Goal: Communication & Community: Participate in discussion

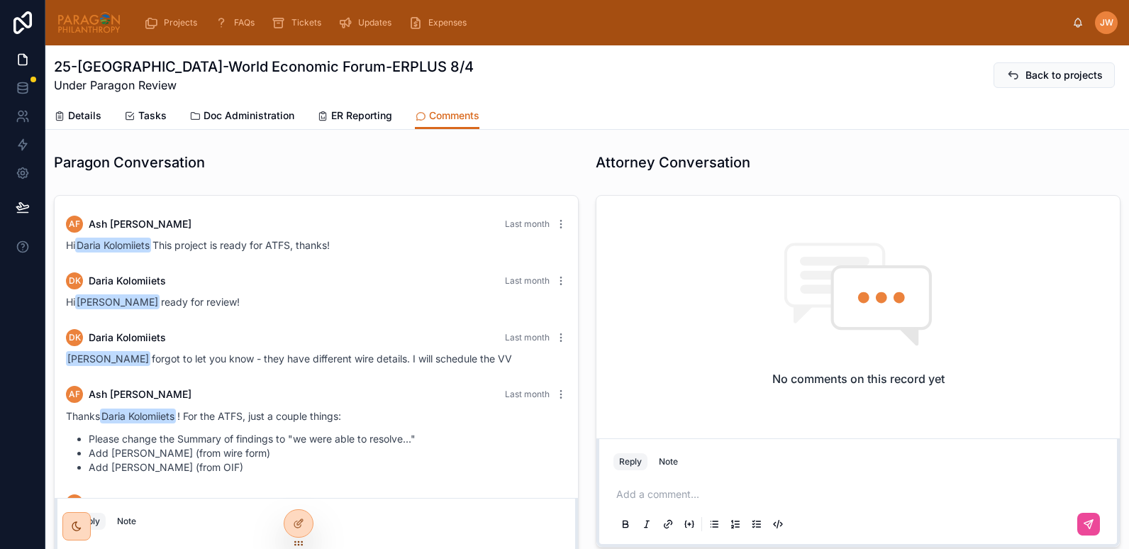
scroll to position [2584, 0]
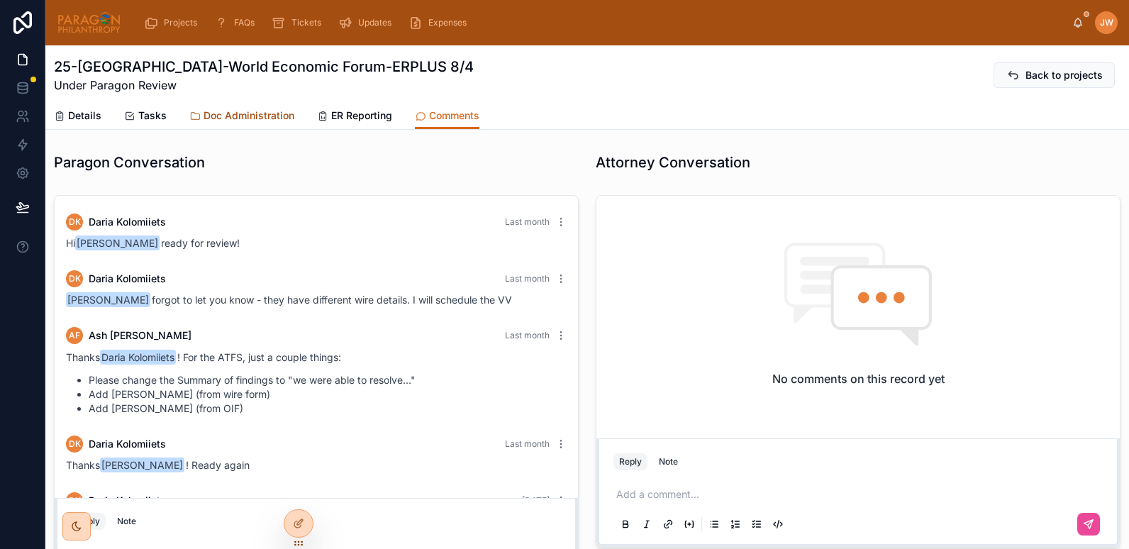
click at [241, 118] on span "Doc Administration" at bounding box center [249, 116] width 91 height 14
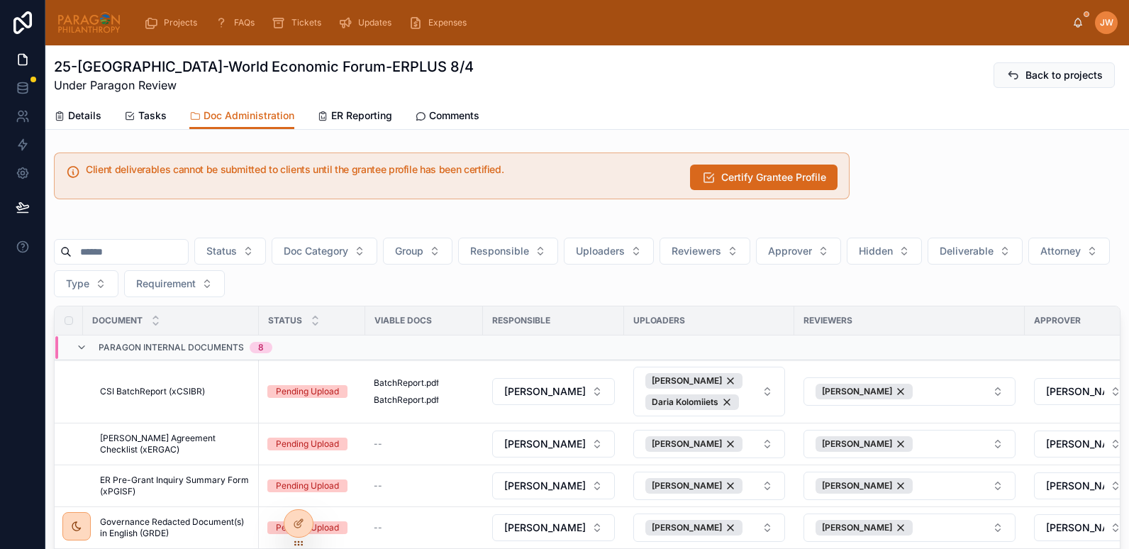
click at [129, 255] on input "text" at bounding box center [130, 252] width 116 height 20
type input "*"
type input "*********"
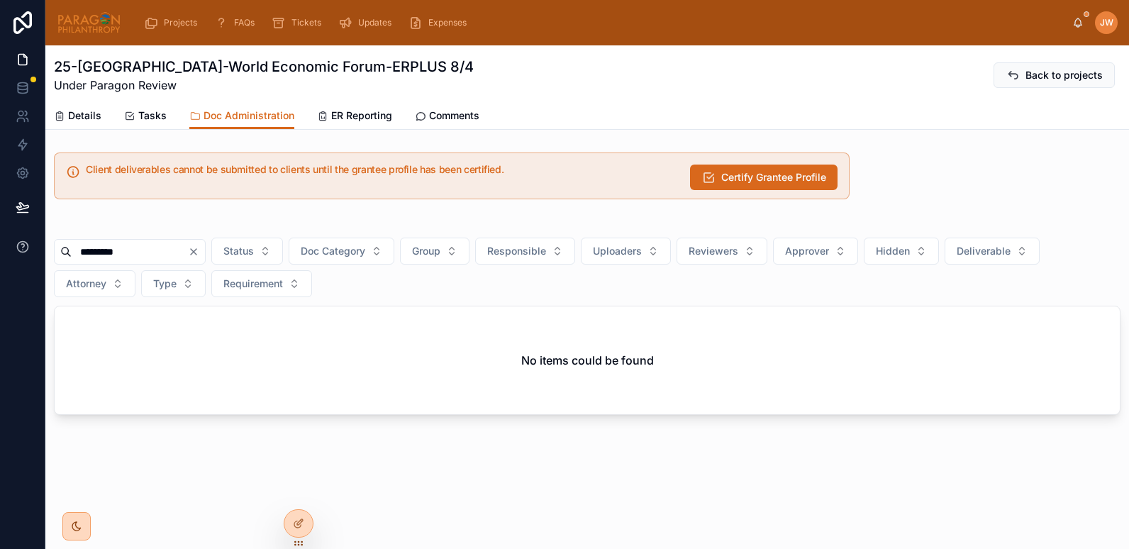
drag, startPoint x: 121, startPoint y: 250, endPoint x: 38, endPoint y: 245, distance: 83.2
click at [38, 245] on div "Projects FAQs Tickets Updates Expenses JW Jessica Watkins 25-SEATTLE-World Econ…" at bounding box center [564, 274] width 1129 height 549
type input "*"
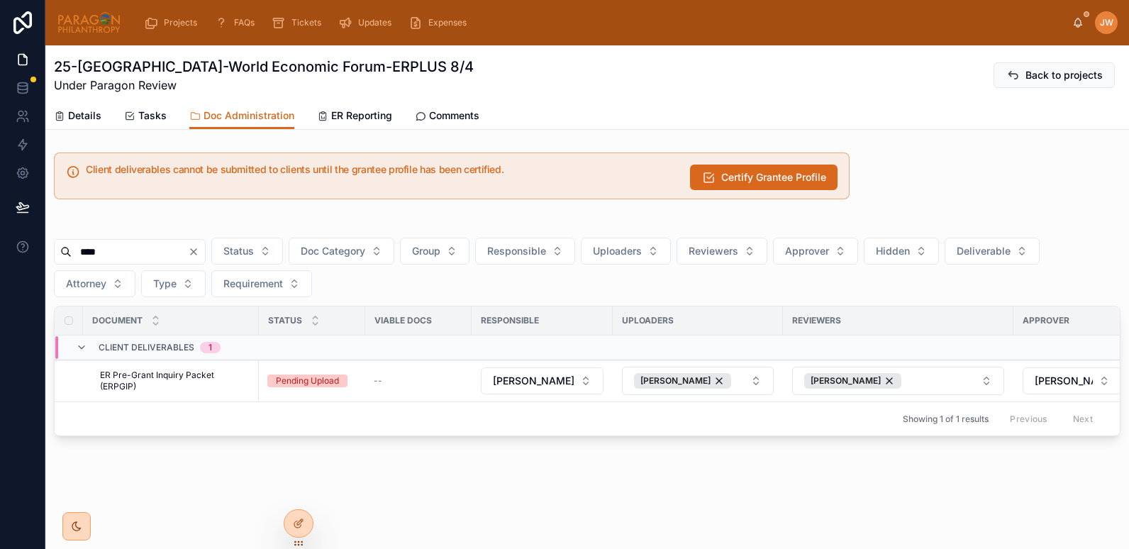
click at [128, 248] on input "****" at bounding box center [130, 252] width 116 height 20
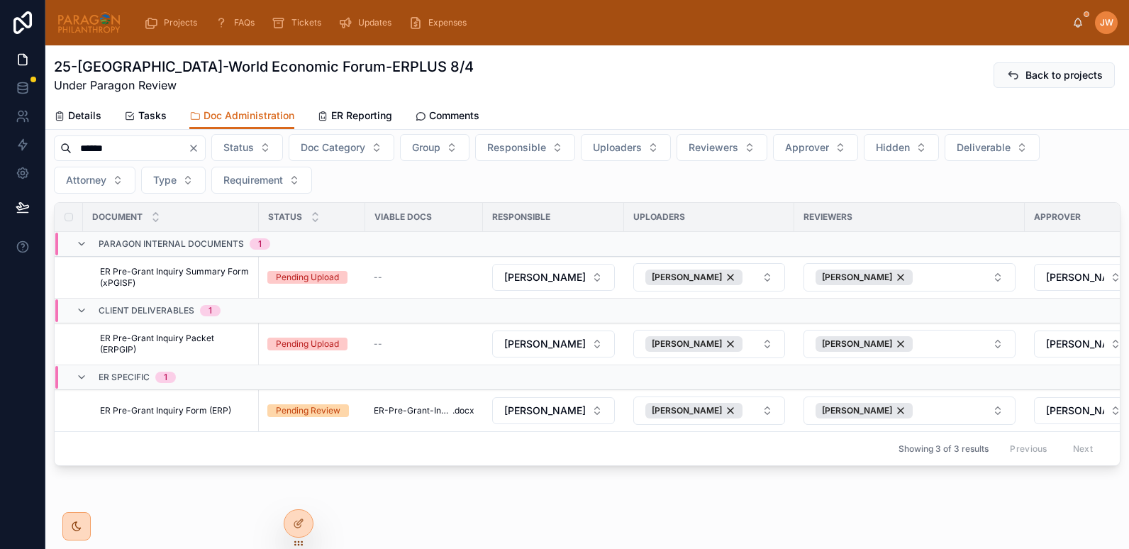
scroll to position [105, 0]
type input "******"
click at [172, 411] on span "ER Pre-Grant Inquiry Form (ERP)" at bounding box center [165, 409] width 131 height 11
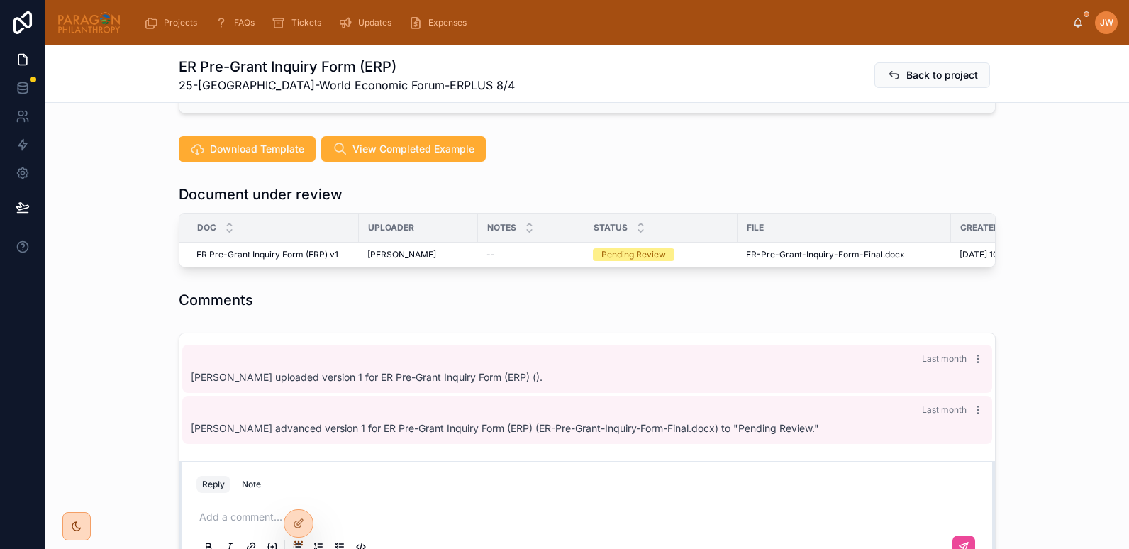
scroll to position [313, 0]
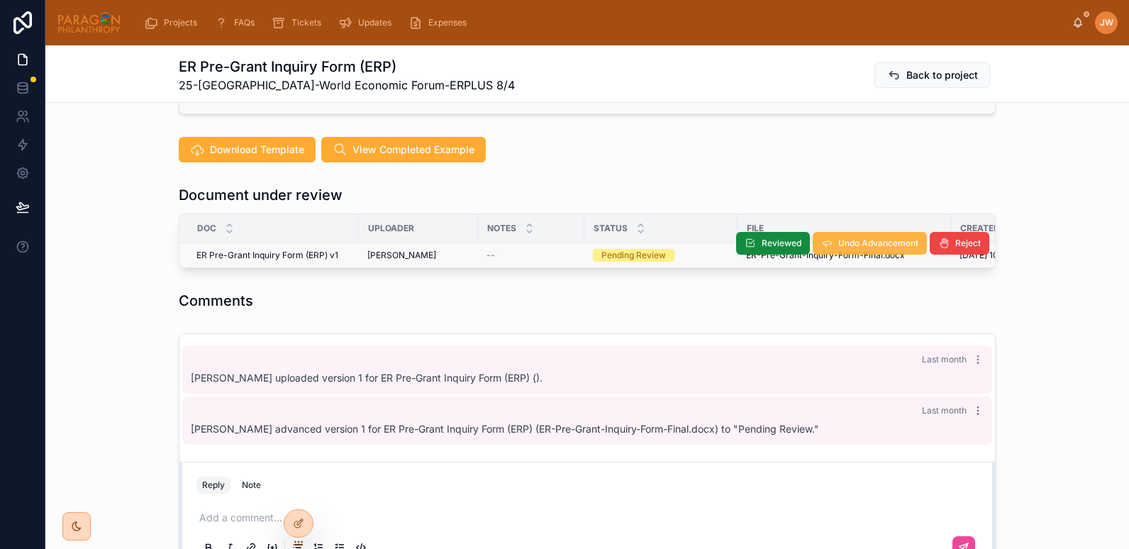
click at [839, 243] on span "Undo Advancement" at bounding box center [879, 243] width 80 height 11
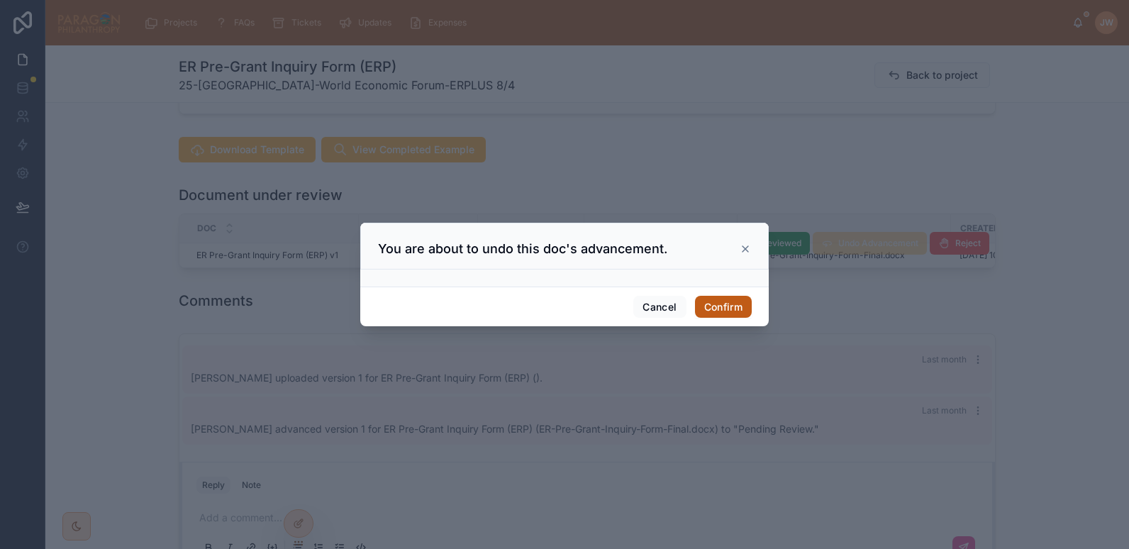
click at [734, 309] on button "Confirm" at bounding box center [723, 307] width 57 height 23
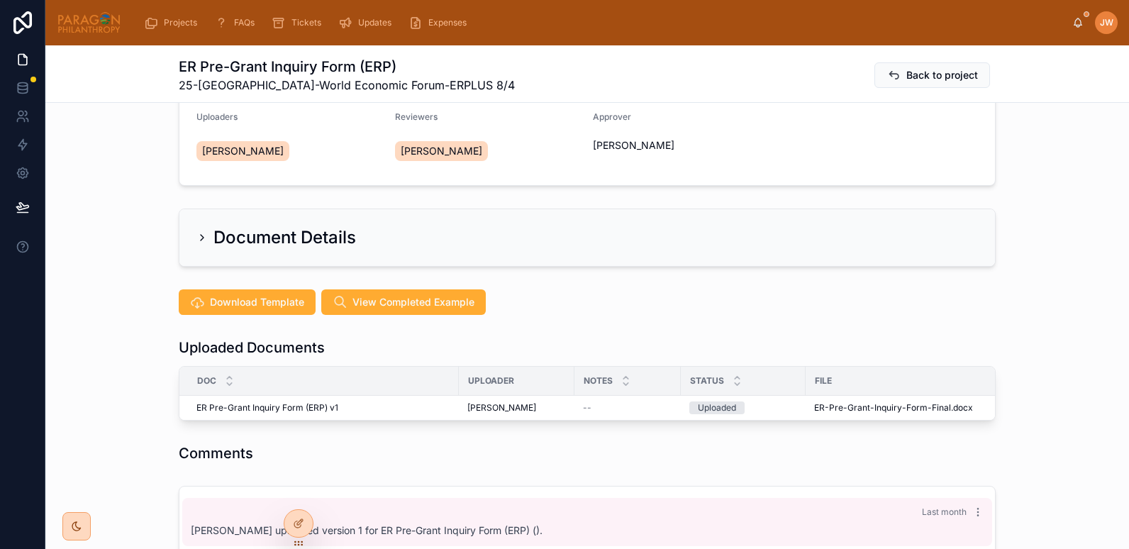
scroll to position [255, 0]
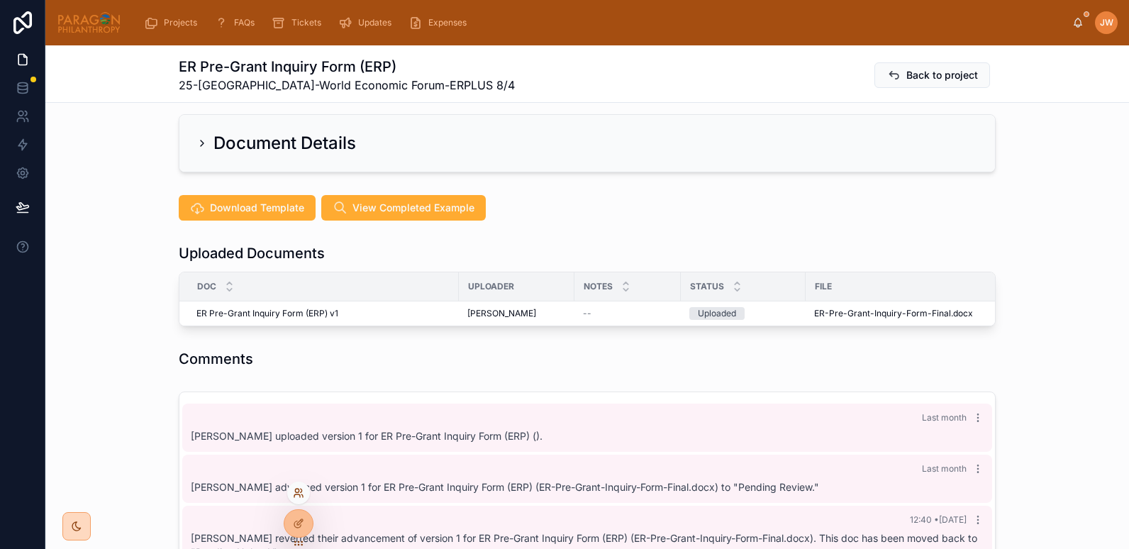
click at [297, 494] on icon at bounding box center [298, 492] width 11 height 11
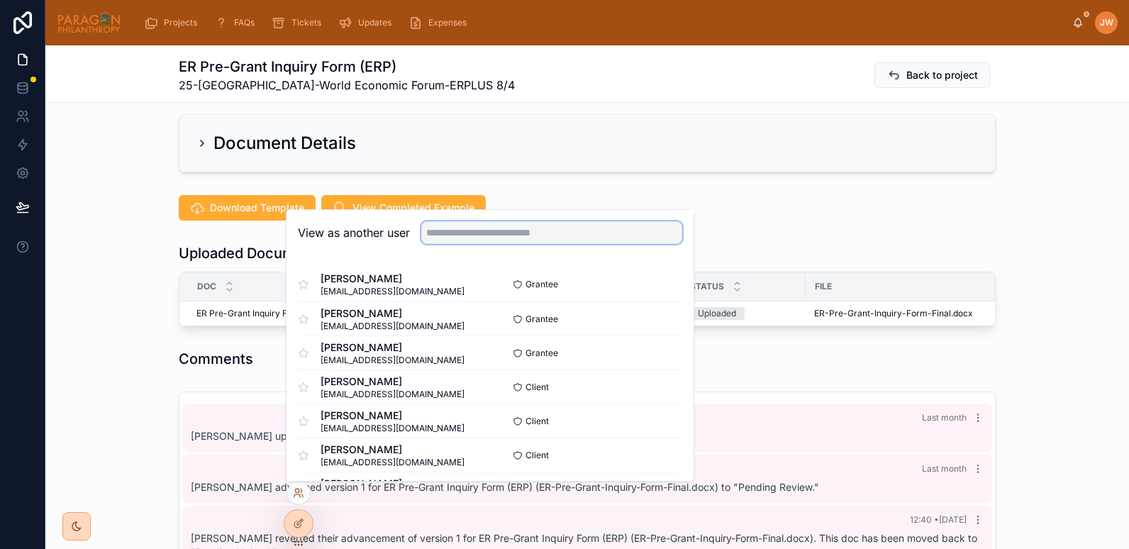
click at [455, 232] on input "text" at bounding box center [551, 232] width 261 height 23
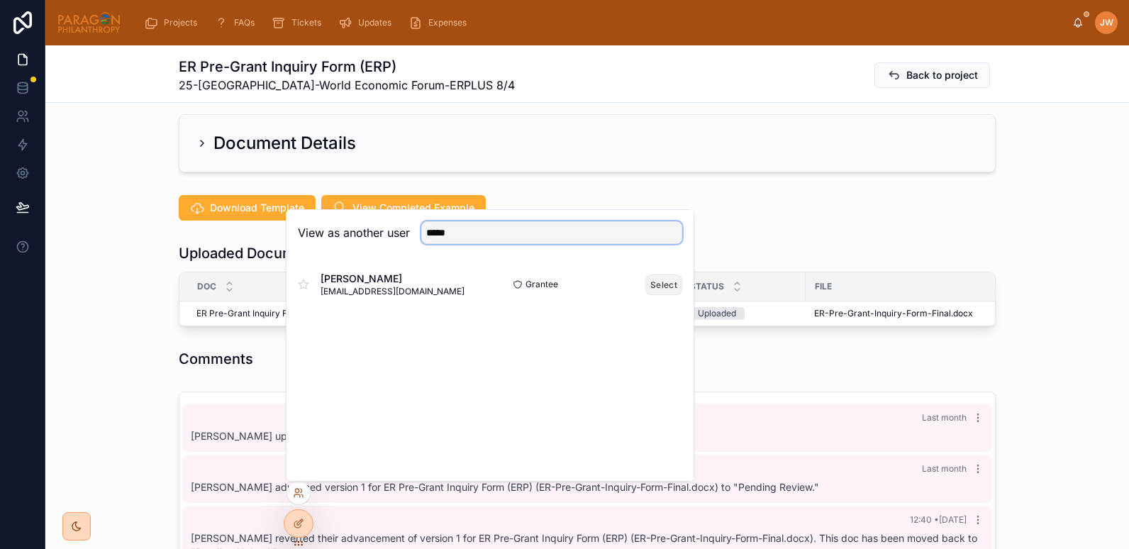
type input "*****"
click at [658, 284] on button "Select" at bounding box center [664, 285] width 37 height 21
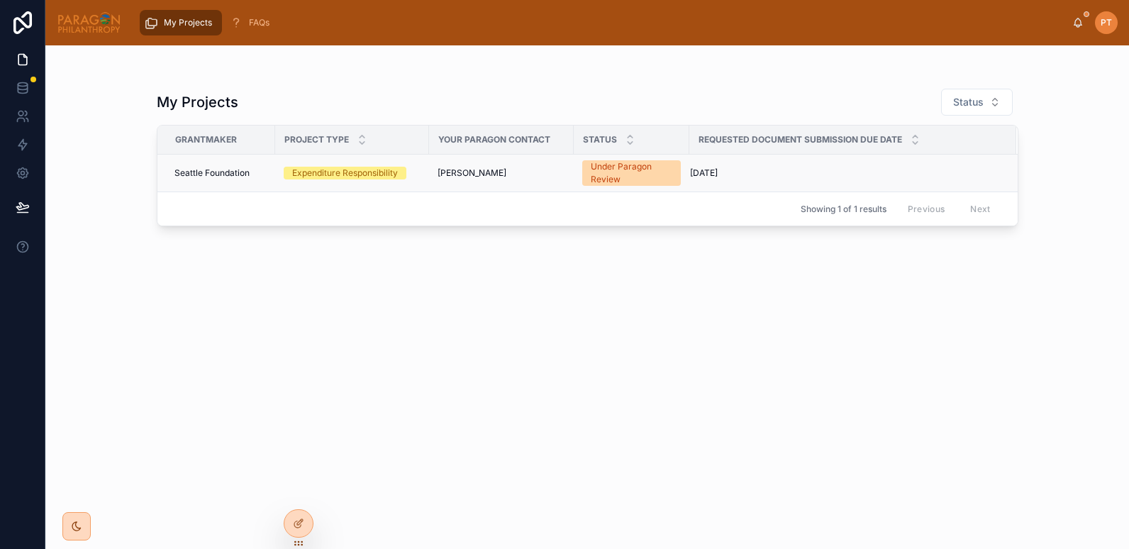
click at [539, 168] on div "[PERSON_NAME]" at bounding box center [502, 172] width 128 height 11
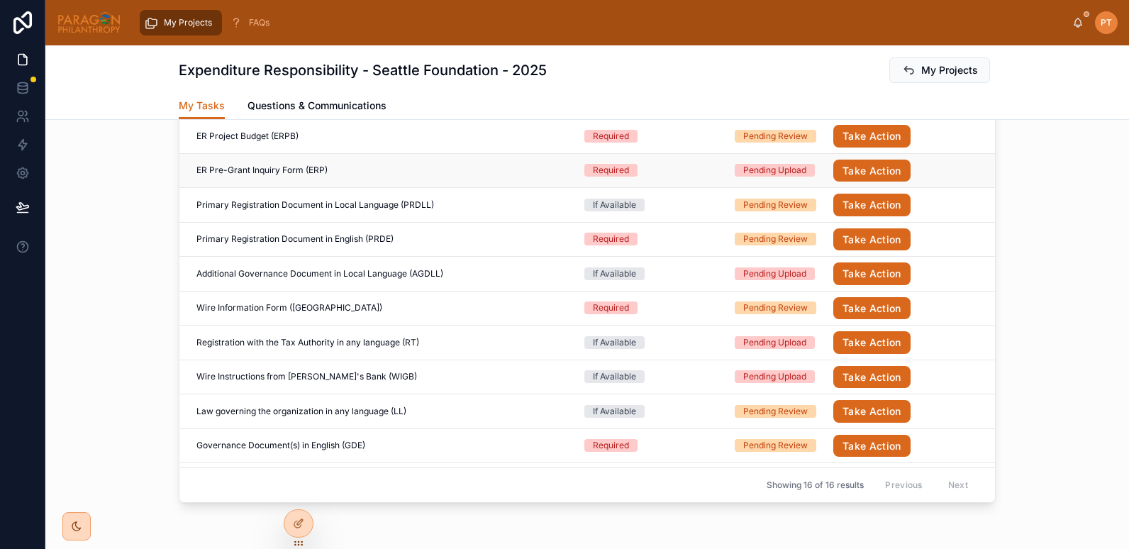
click at [326, 170] on div "ER Pre-Grant Inquiry Form (ERP) ER Pre-Grant Inquiry Form (ERP)" at bounding box center [382, 170] width 371 height 11
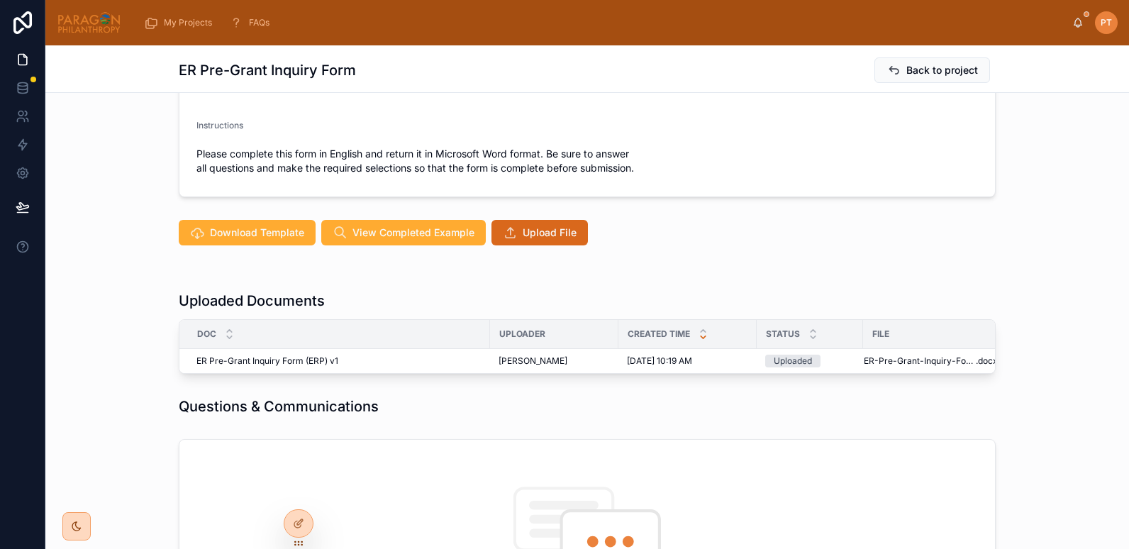
scroll to position [285, 0]
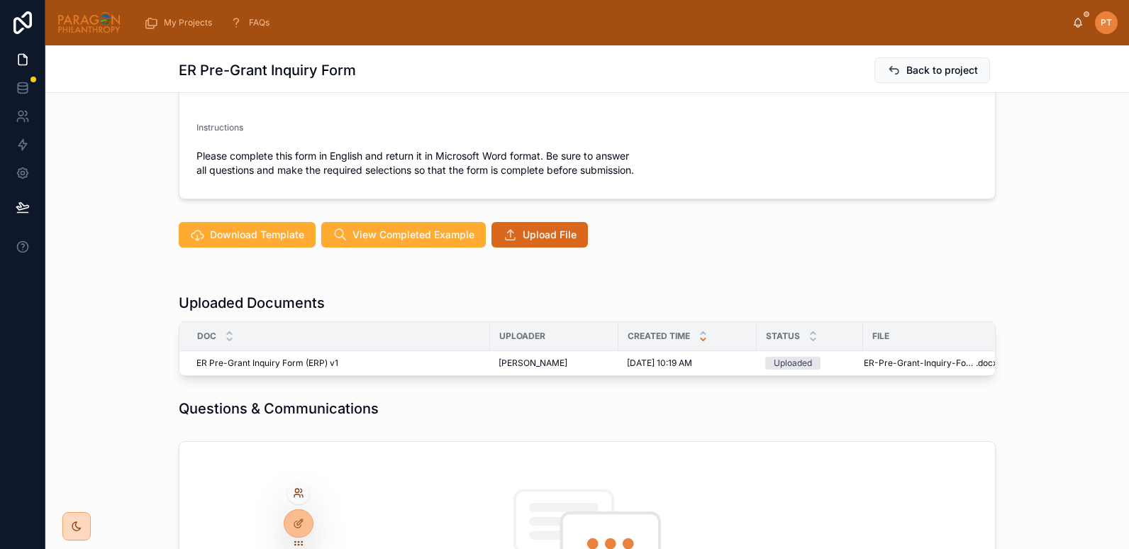
click at [299, 494] on icon at bounding box center [297, 495] width 6 height 3
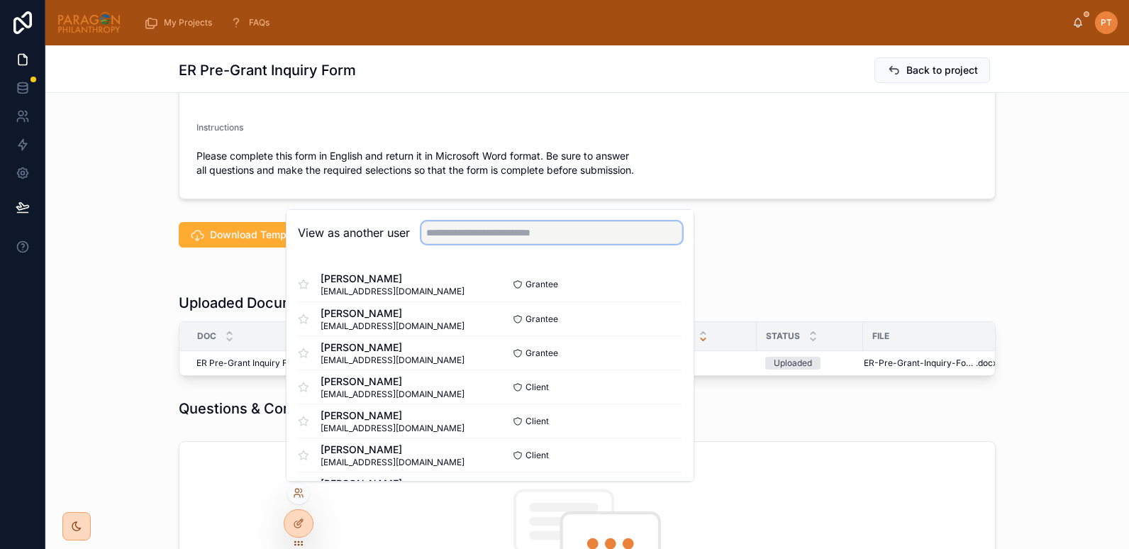
click at [447, 227] on input "text" at bounding box center [551, 232] width 261 height 23
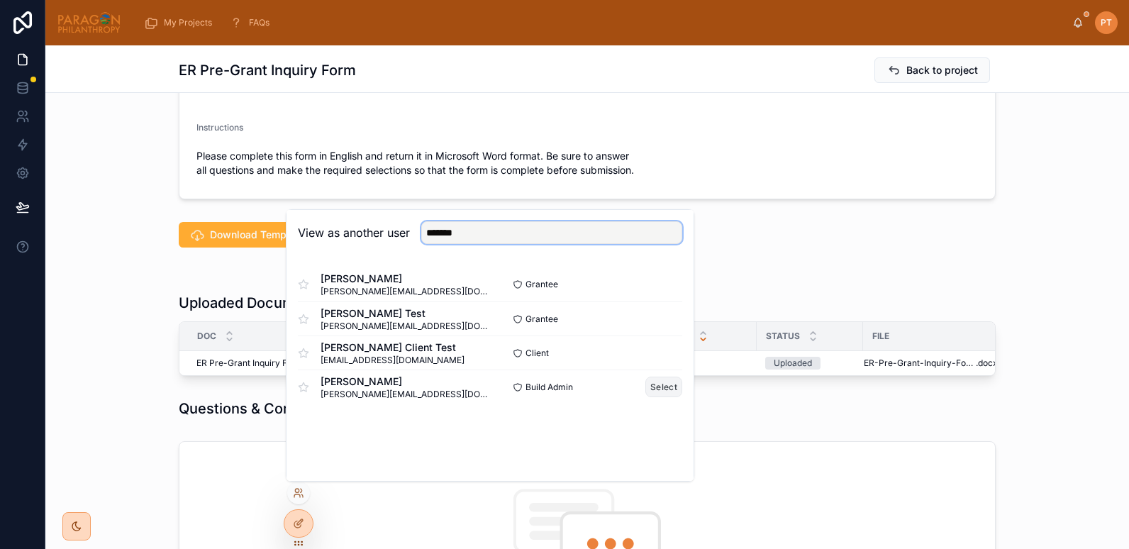
type input "*******"
click at [672, 386] on button "Select" at bounding box center [664, 387] width 37 height 21
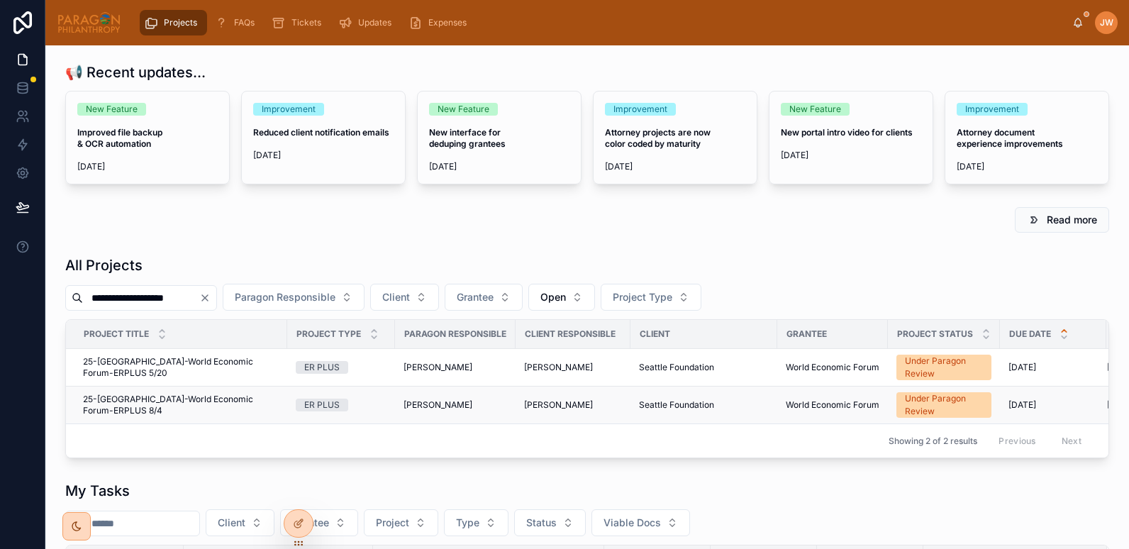
click at [198, 402] on span "25-[GEOGRAPHIC_DATA]-World Economic Forum-ERPLUS 8/4" at bounding box center [181, 405] width 196 height 23
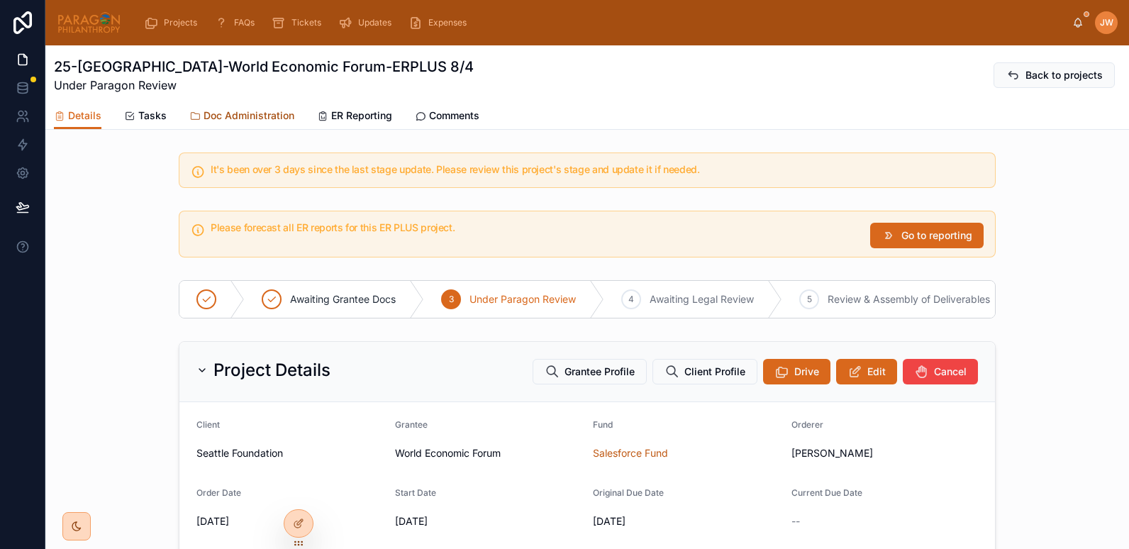
click at [258, 118] on span "Doc Administration" at bounding box center [249, 116] width 91 height 14
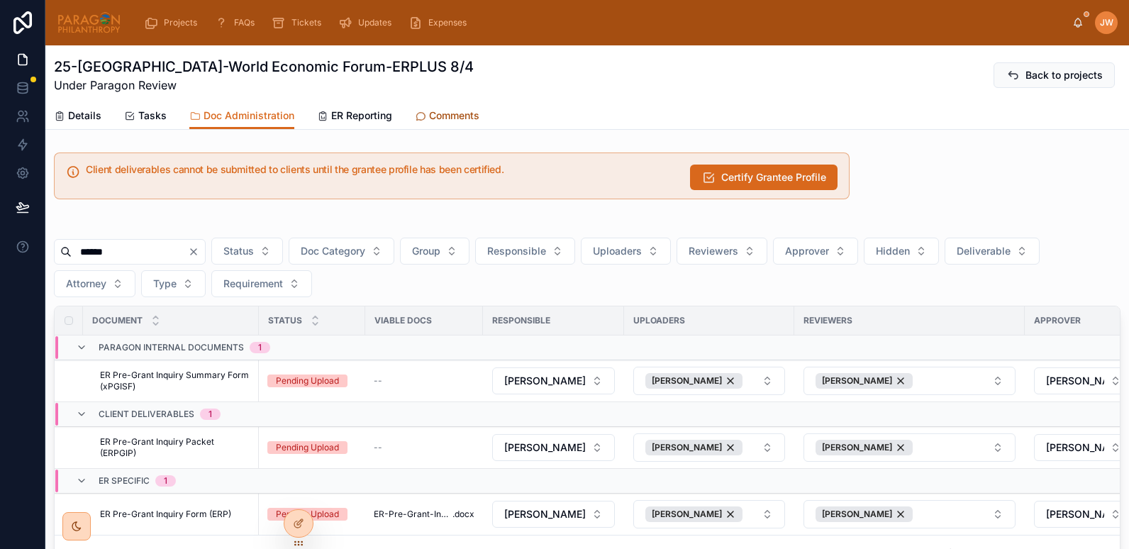
click at [436, 120] on span "Comments" at bounding box center [454, 116] width 50 height 14
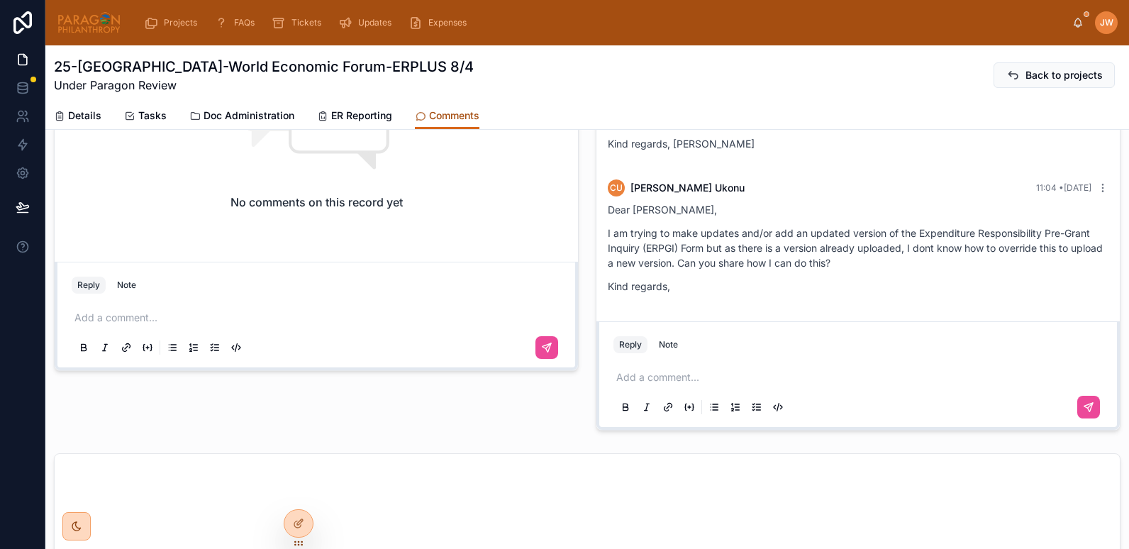
scroll to position [655, 0]
click at [653, 378] on p at bounding box center [862, 376] width 490 height 14
click at [299, 492] on icon at bounding box center [297, 491] width 4 height 4
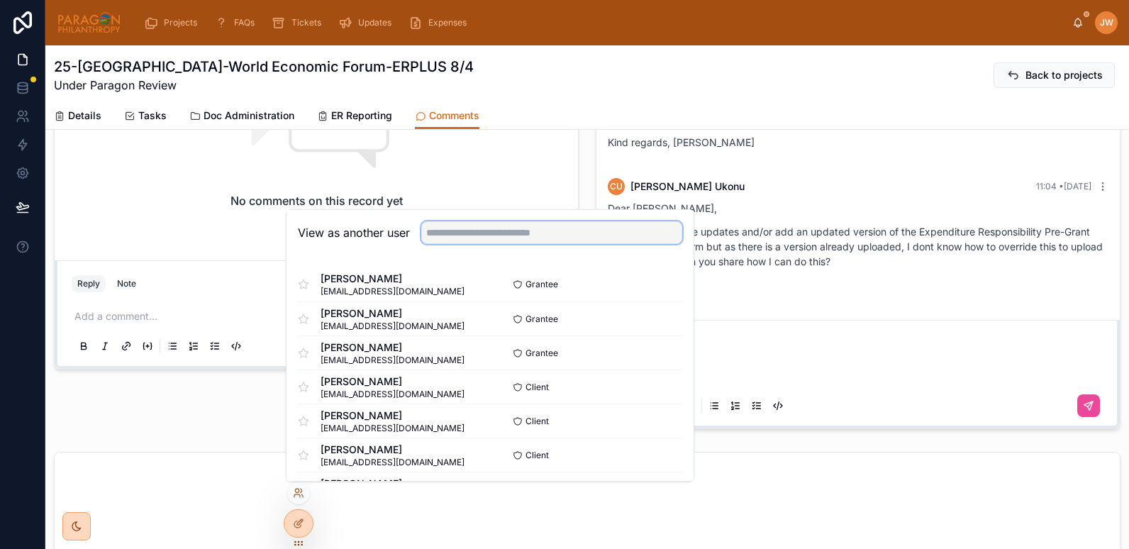
click at [489, 233] on input "text" at bounding box center [551, 232] width 261 height 23
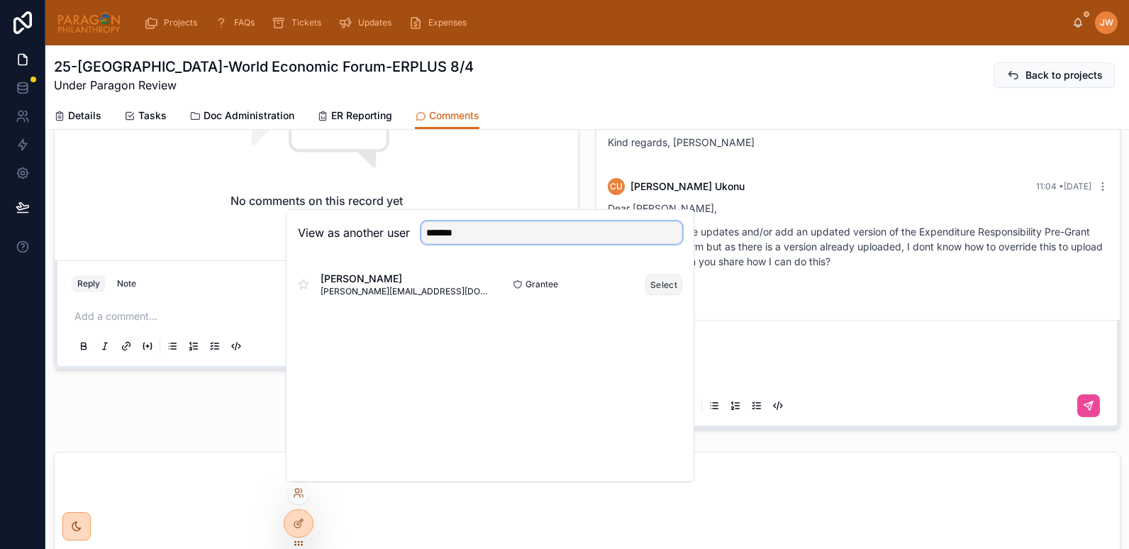
type input "*******"
click at [663, 282] on button "Select" at bounding box center [664, 285] width 37 height 21
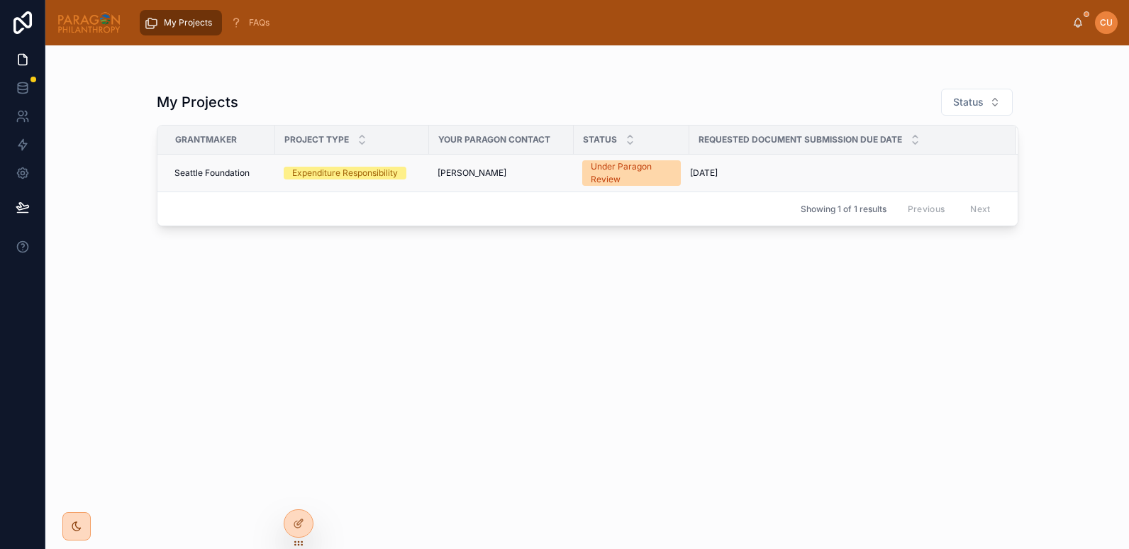
click at [274, 186] on td "Seattle Foundation" at bounding box center [216, 174] width 118 height 38
click at [552, 170] on div "[PERSON_NAME]" at bounding box center [502, 172] width 128 height 11
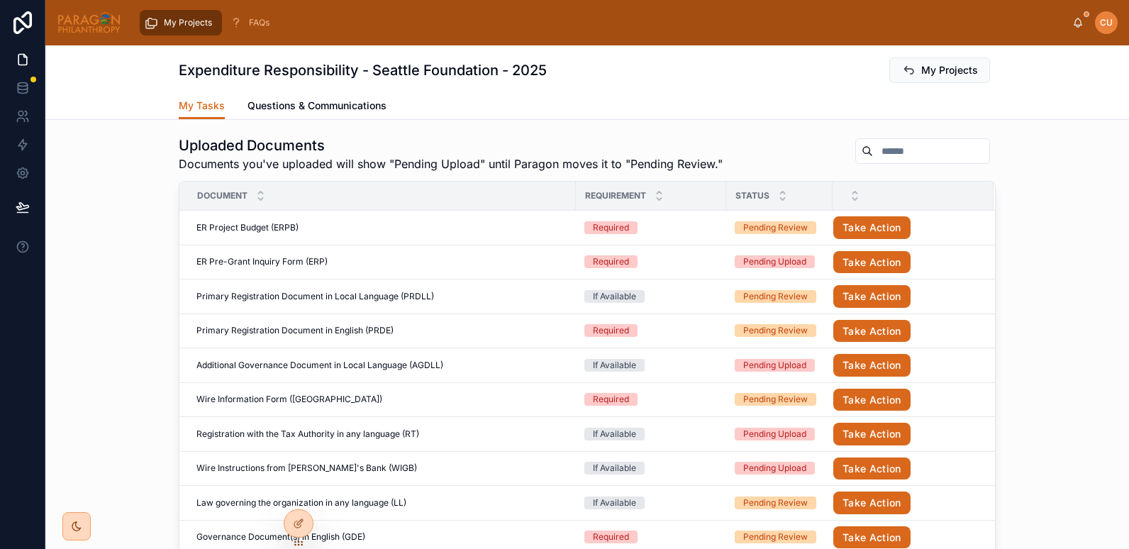
scroll to position [353, 0]
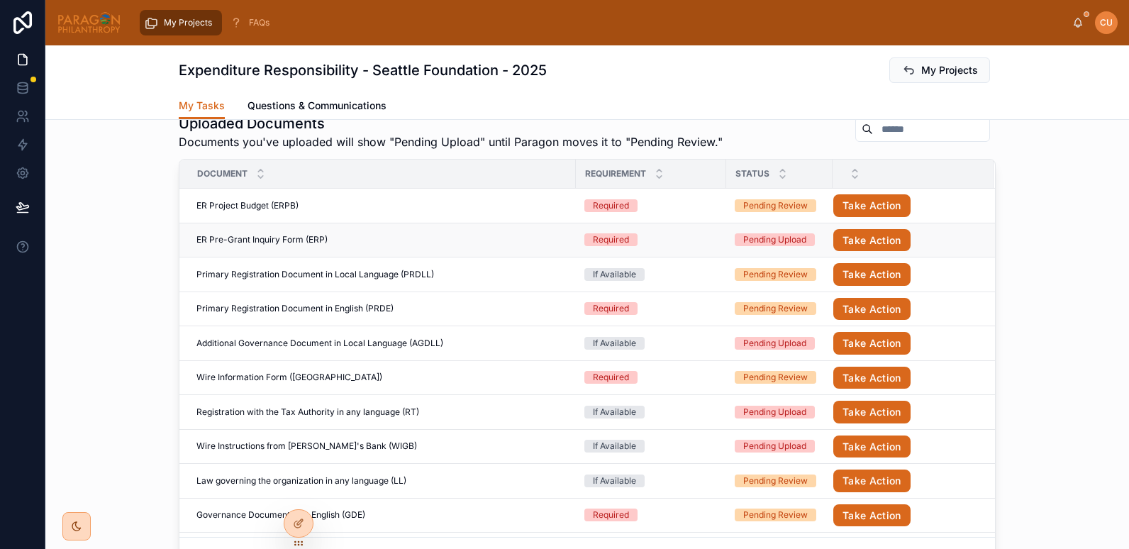
click at [272, 243] on span "ER Pre-Grant Inquiry Form (ERP)" at bounding box center [262, 239] width 131 height 11
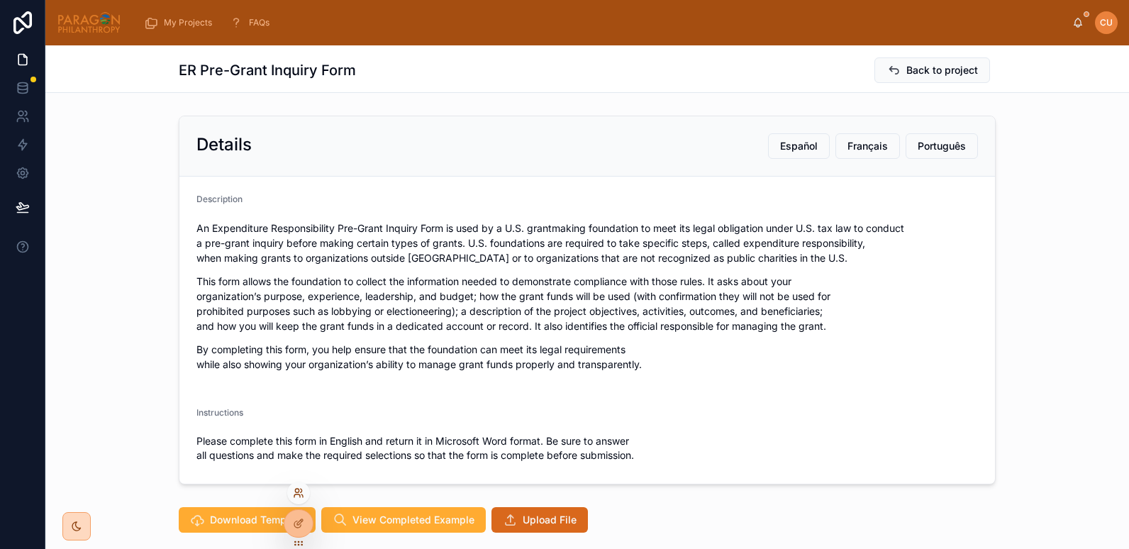
click at [296, 494] on icon at bounding box center [297, 495] width 6 height 3
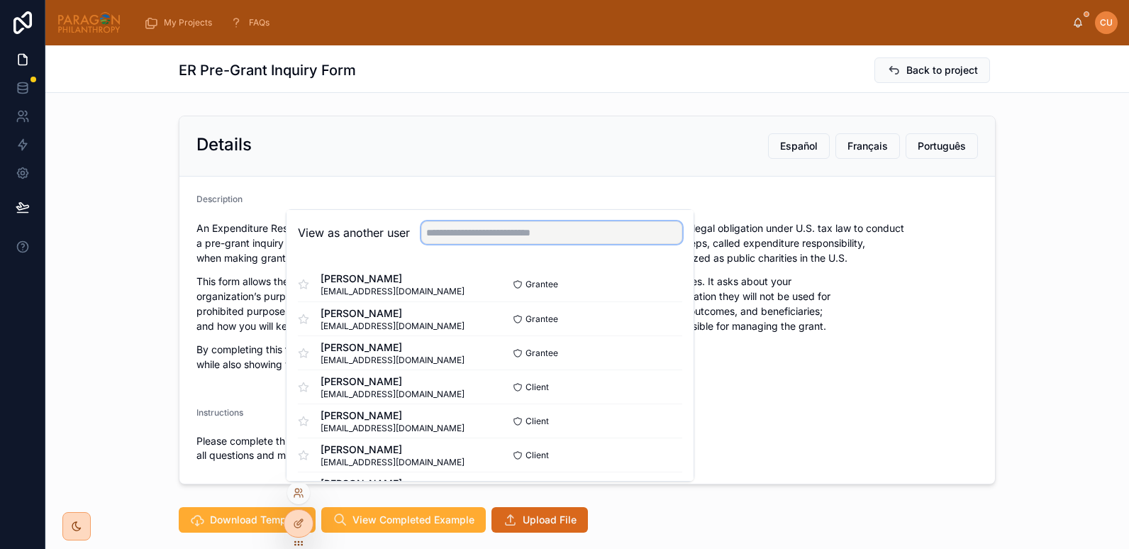
click at [445, 238] on input "text" at bounding box center [551, 232] width 261 height 23
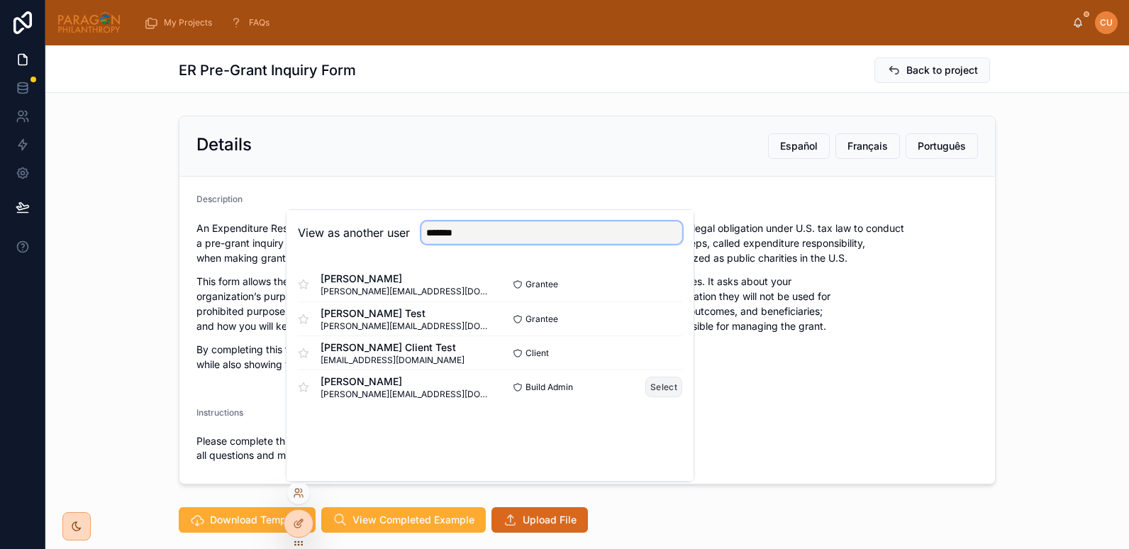
type input "*******"
click at [658, 385] on button "Select" at bounding box center [664, 387] width 37 height 21
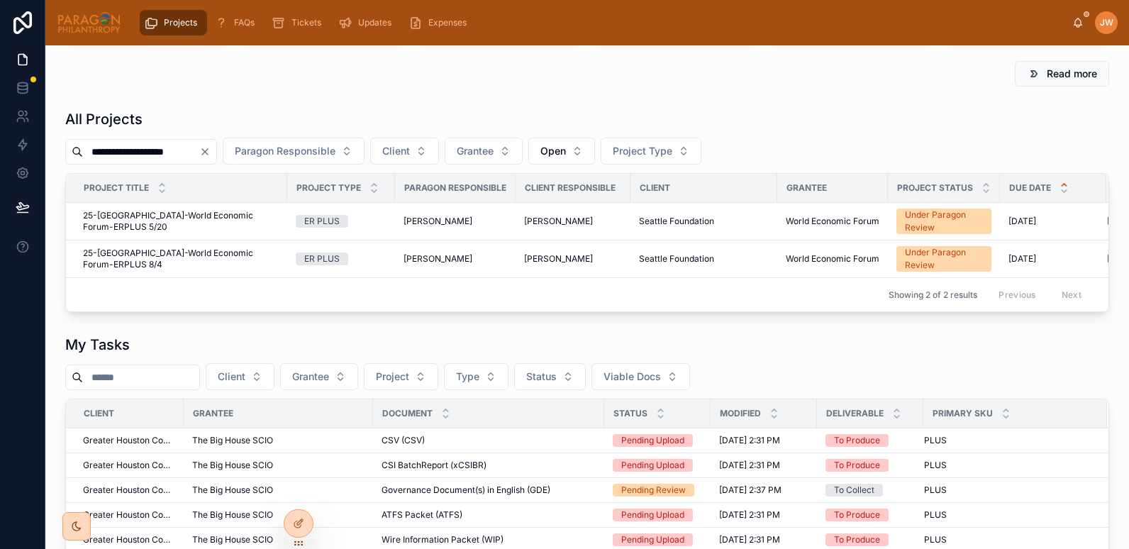
scroll to position [148, 0]
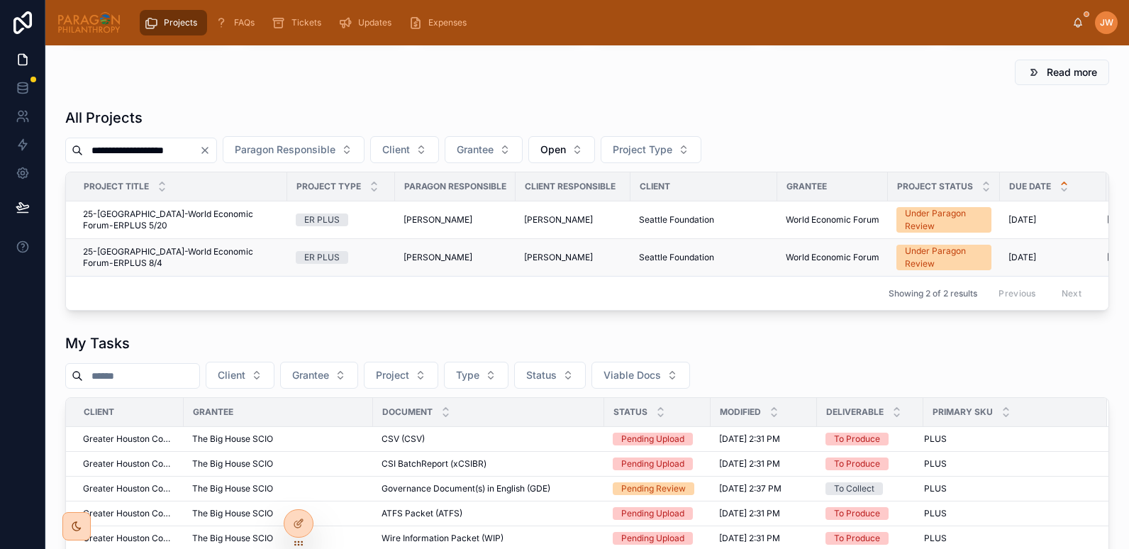
click at [196, 252] on span "25-SEATTLE-World Economic Forum-ERPLUS 8/4" at bounding box center [181, 257] width 196 height 23
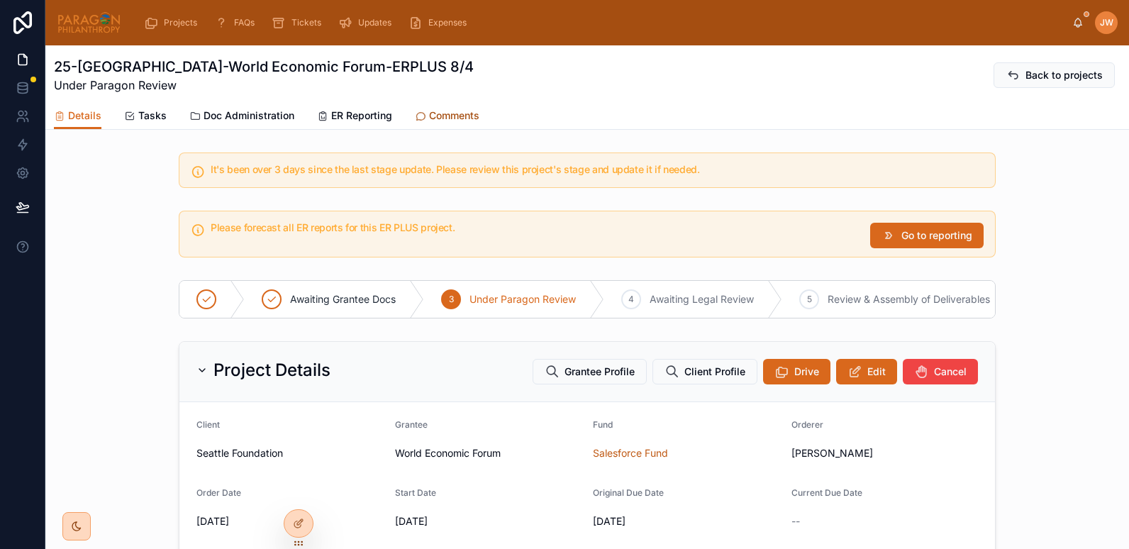
click at [448, 116] on span "Comments" at bounding box center [454, 116] width 50 height 14
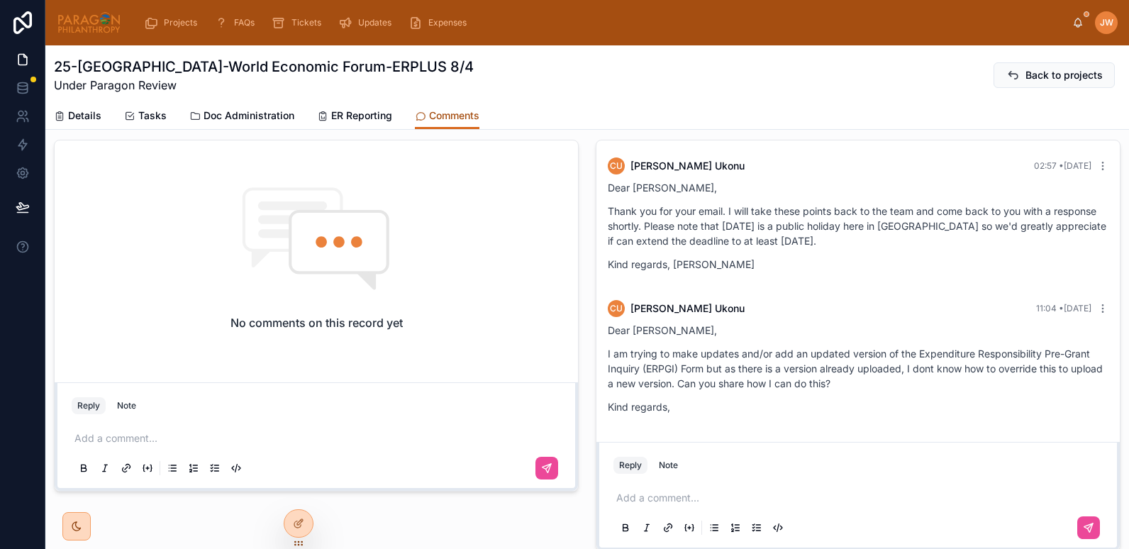
scroll to position [110, 0]
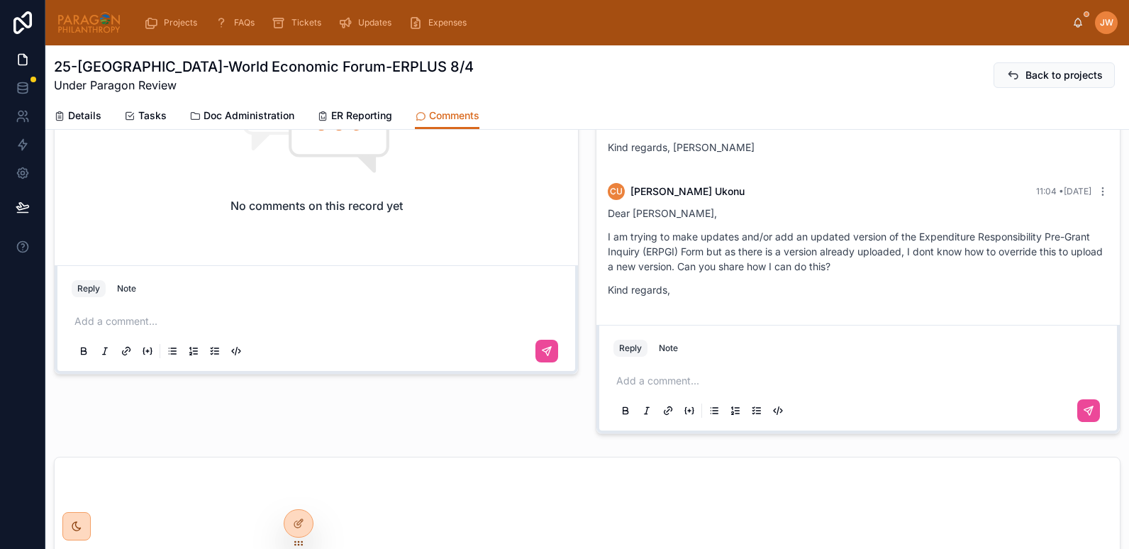
click at [655, 380] on p at bounding box center [862, 381] width 490 height 14
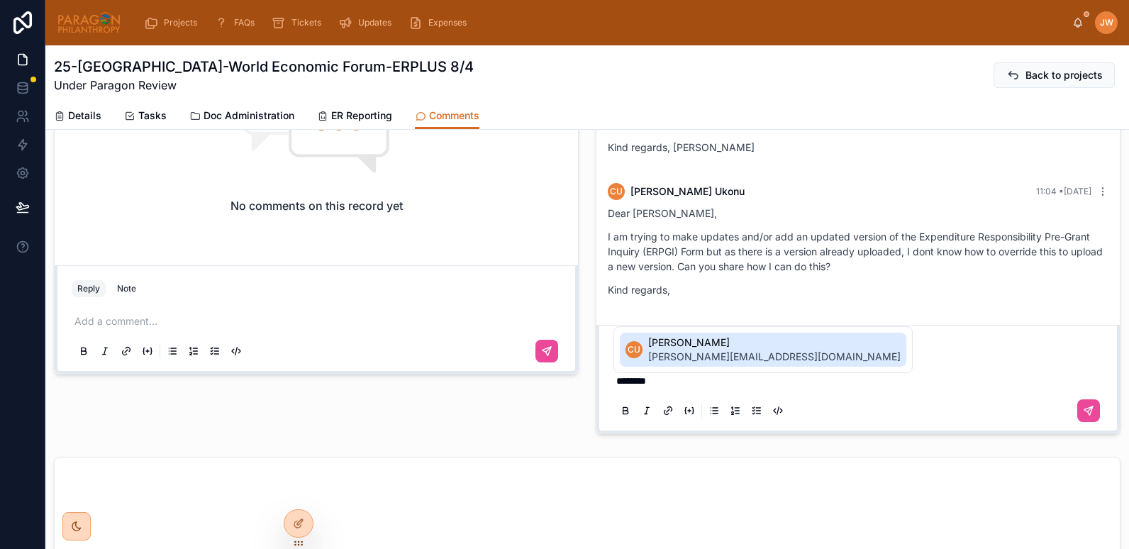
click at [663, 360] on span "claudia.ukonu@weforum.org" at bounding box center [774, 357] width 253 height 14
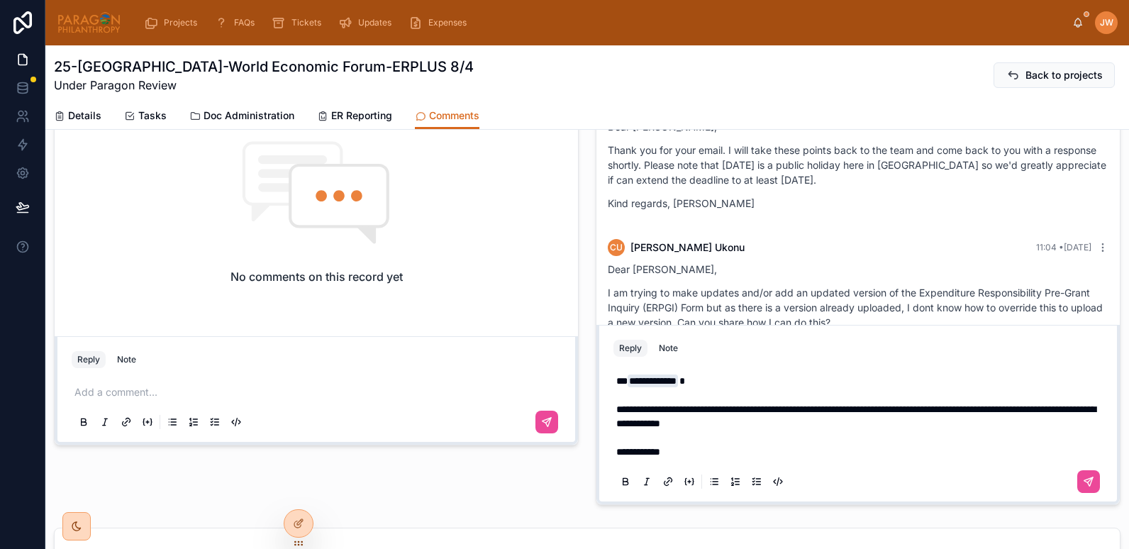
scroll to position [565, 0]
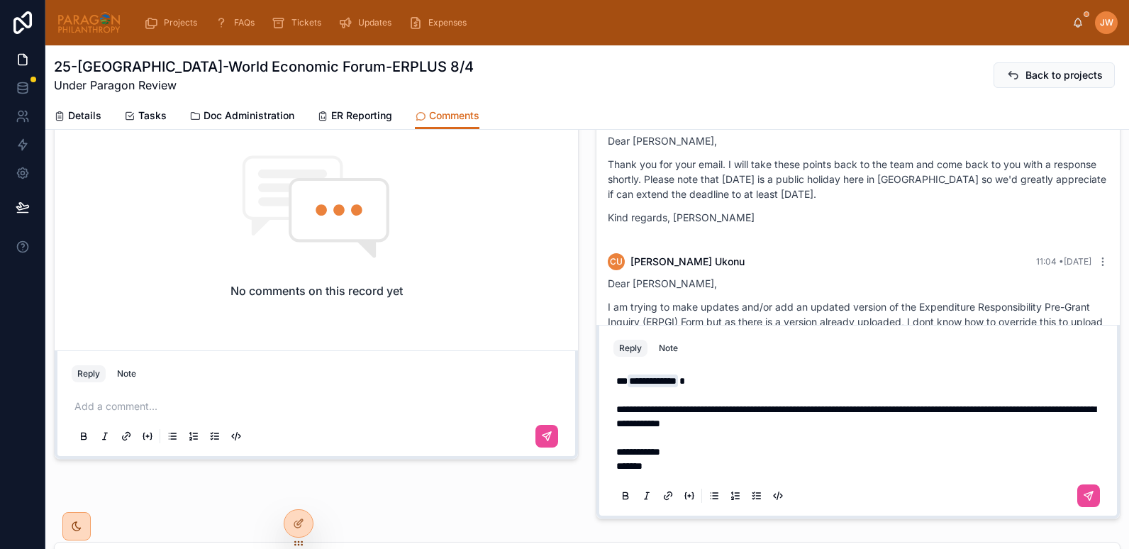
click at [692, 420] on span "**********" at bounding box center [857, 416] width 480 height 24
click at [649, 410] on span "**********" at bounding box center [857, 416] width 480 height 24
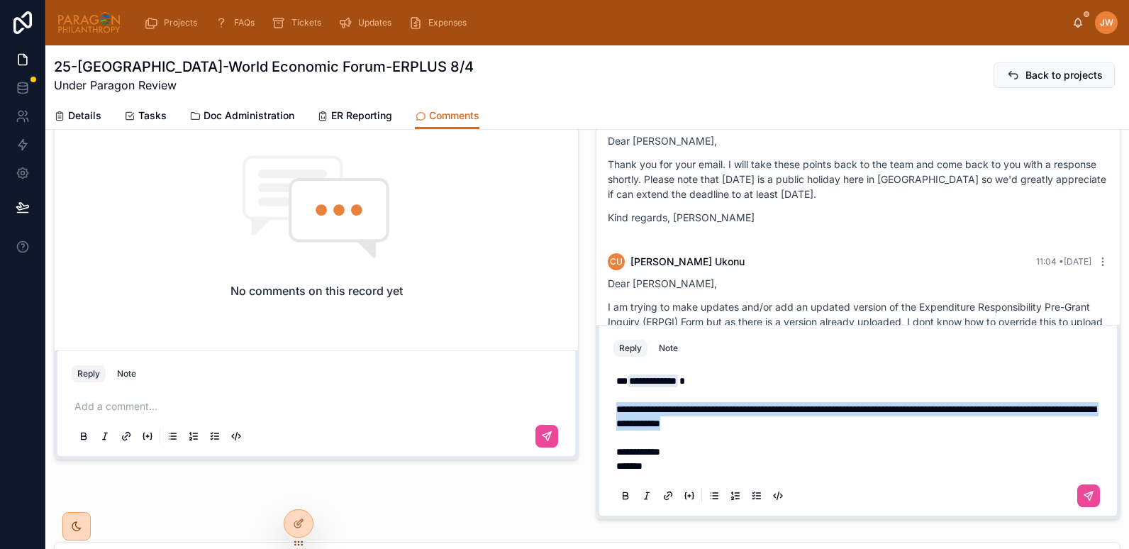
drag, startPoint x: 858, startPoint y: 430, endPoint x: 602, endPoint y: 414, distance: 256.6
click at [605, 414] on div "**********" at bounding box center [858, 438] width 507 height 156
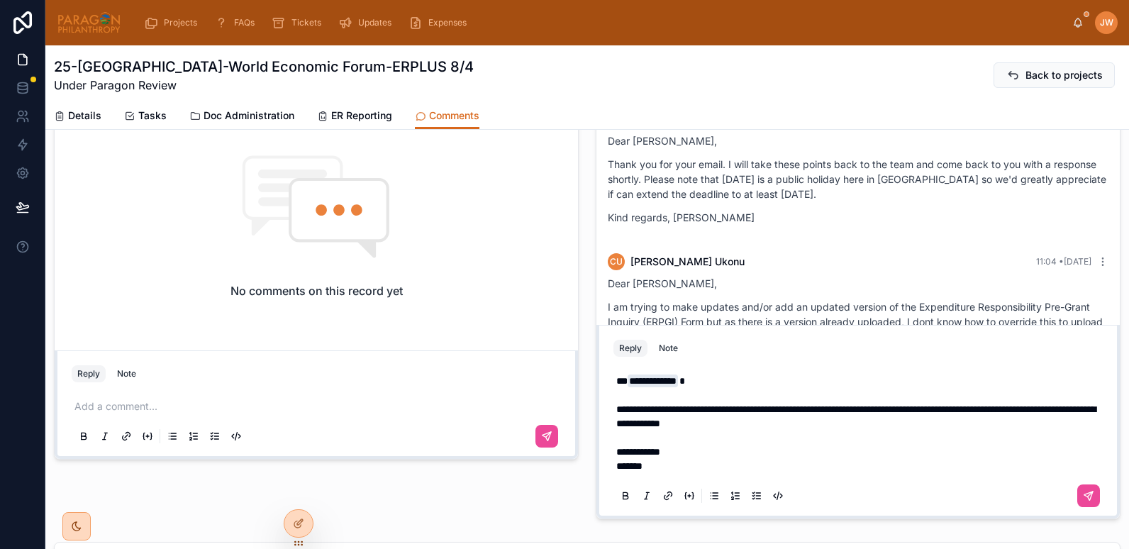
drag, startPoint x: 746, startPoint y: 400, endPoint x: 836, endPoint y: 422, distance: 92.1
click at [836, 422] on p "**********" at bounding box center [862, 423] width 490 height 99
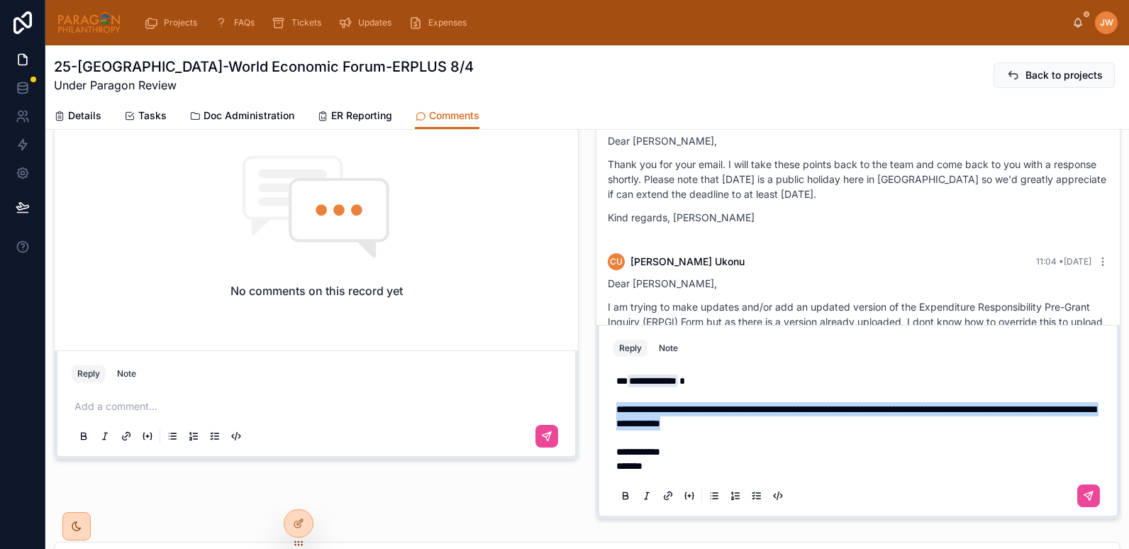
drag, startPoint x: 836, startPoint y: 425, endPoint x: 612, endPoint y: 411, distance: 224.6
click at [617, 411] on p "**********" at bounding box center [862, 423] width 490 height 99
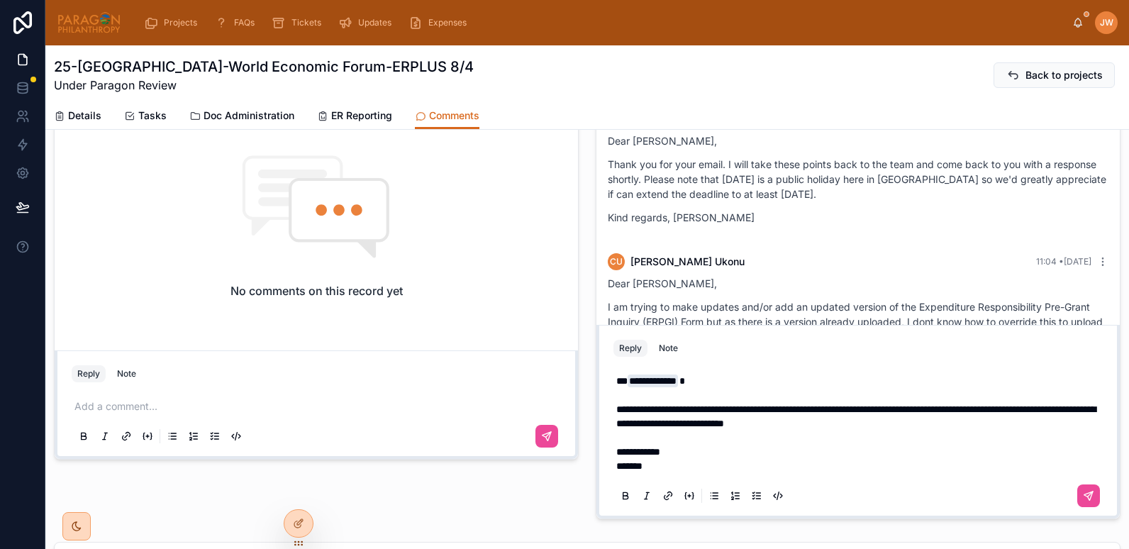
click at [966, 427] on p "**********" at bounding box center [862, 423] width 490 height 99
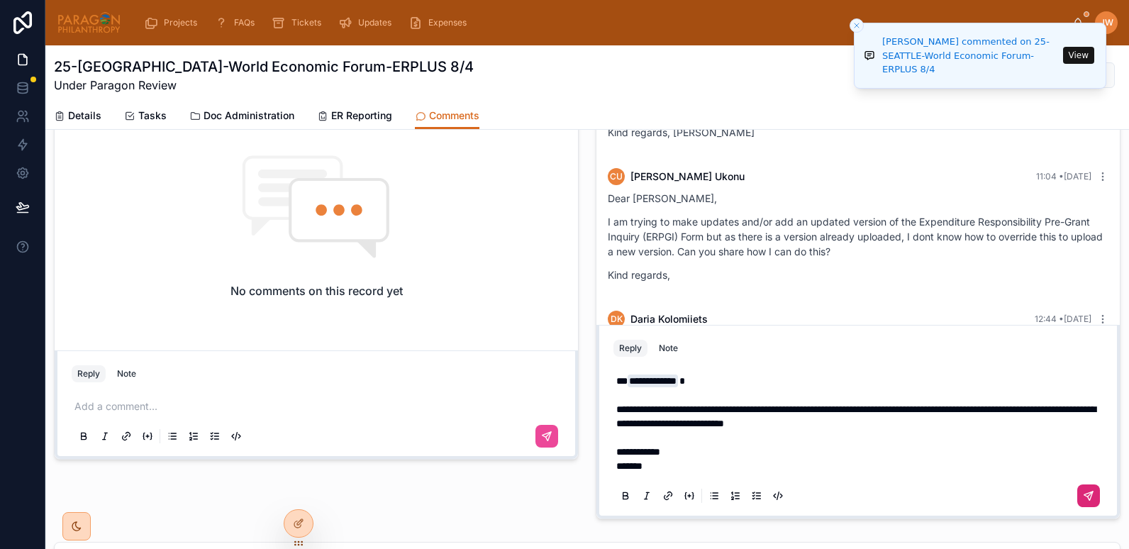
click at [1085, 500] on icon at bounding box center [1089, 496] width 9 height 9
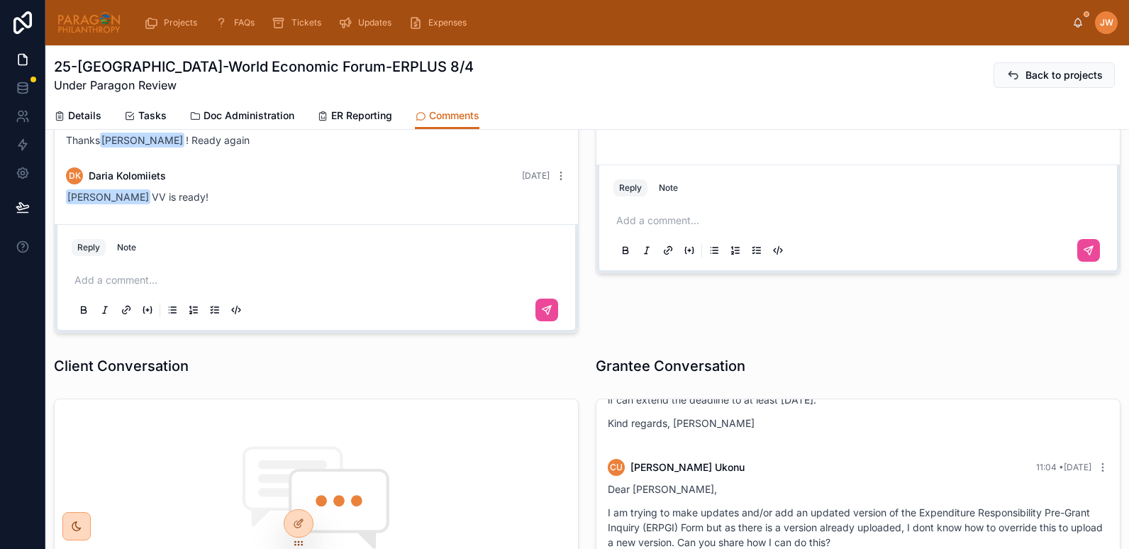
scroll to position [0, 0]
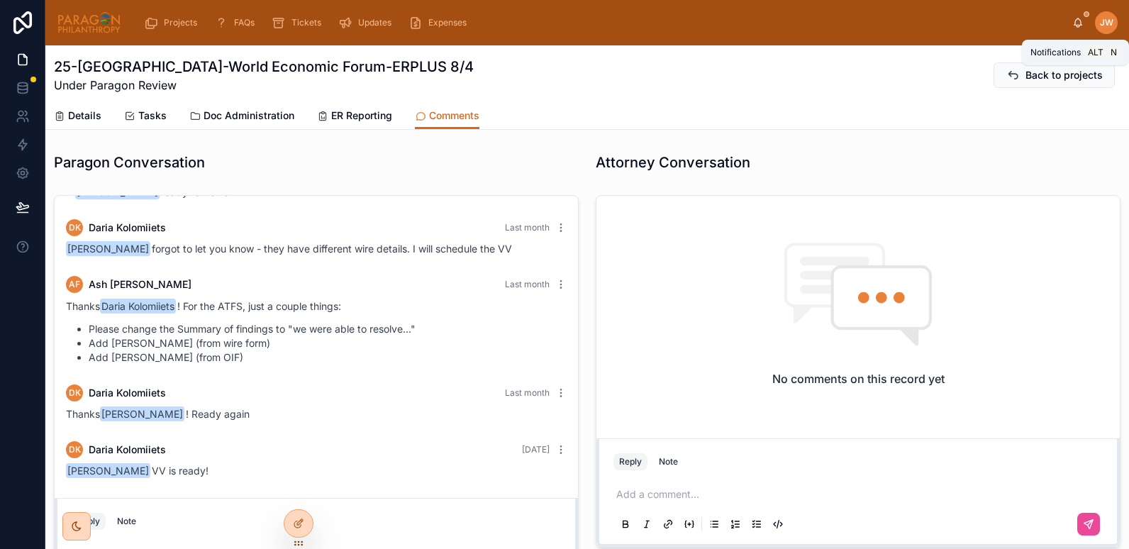
click at [1076, 23] on icon at bounding box center [1079, 21] width 8 height 6
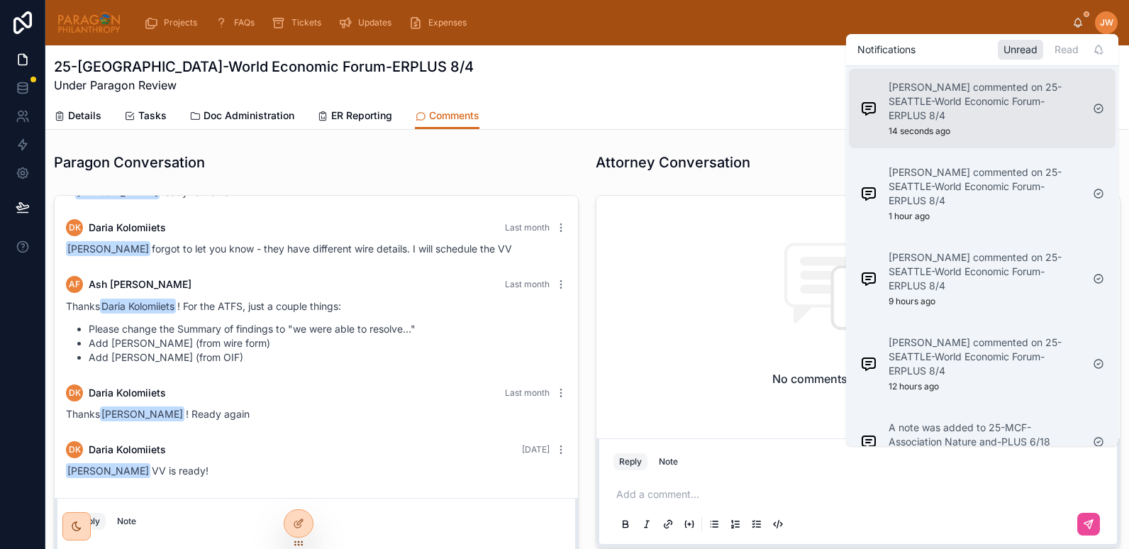
click at [923, 109] on p "Daria Kolomiiets commented on 25-SEATTLE-World Economic Forum-ERPLUS 8/4" at bounding box center [985, 101] width 193 height 43
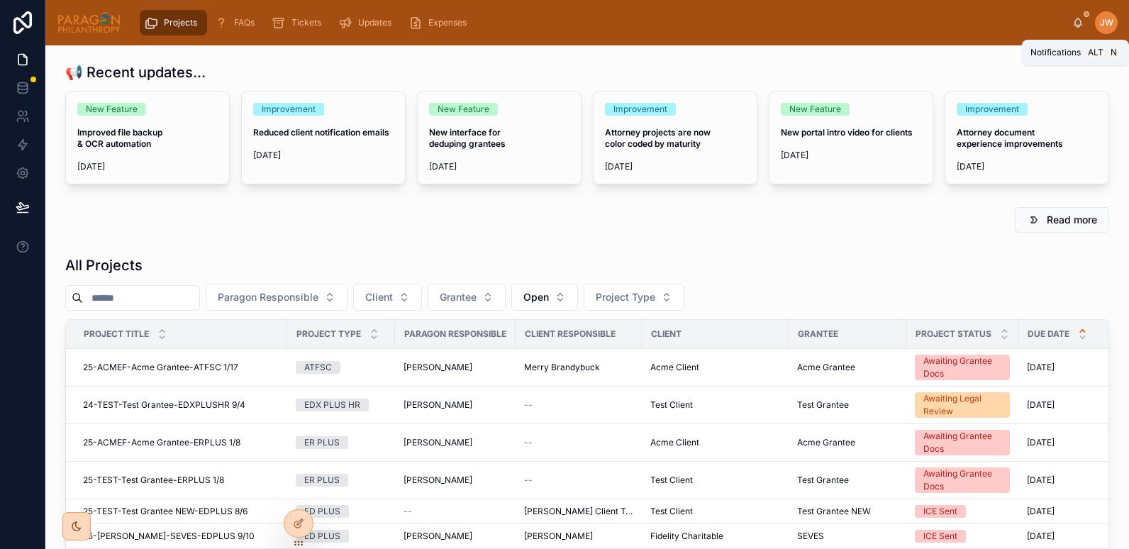
click at [1075, 23] on icon at bounding box center [1078, 22] width 11 height 11
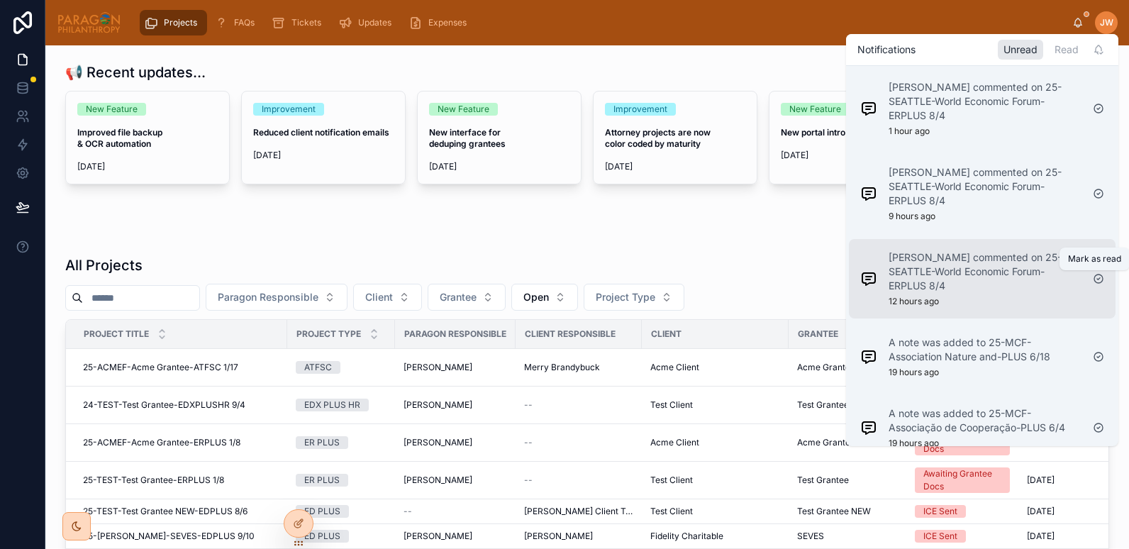
click at [1098, 279] on icon at bounding box center [1098, 278] width 11 height 11
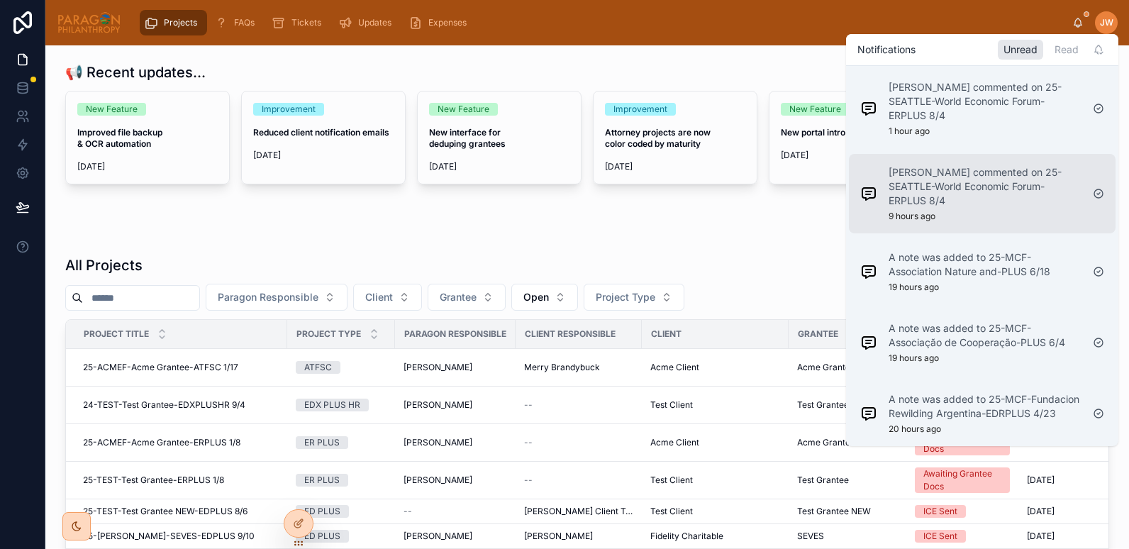
click at [1098, 195] on icon at bounding box center [1098, 193] width 11 height 11
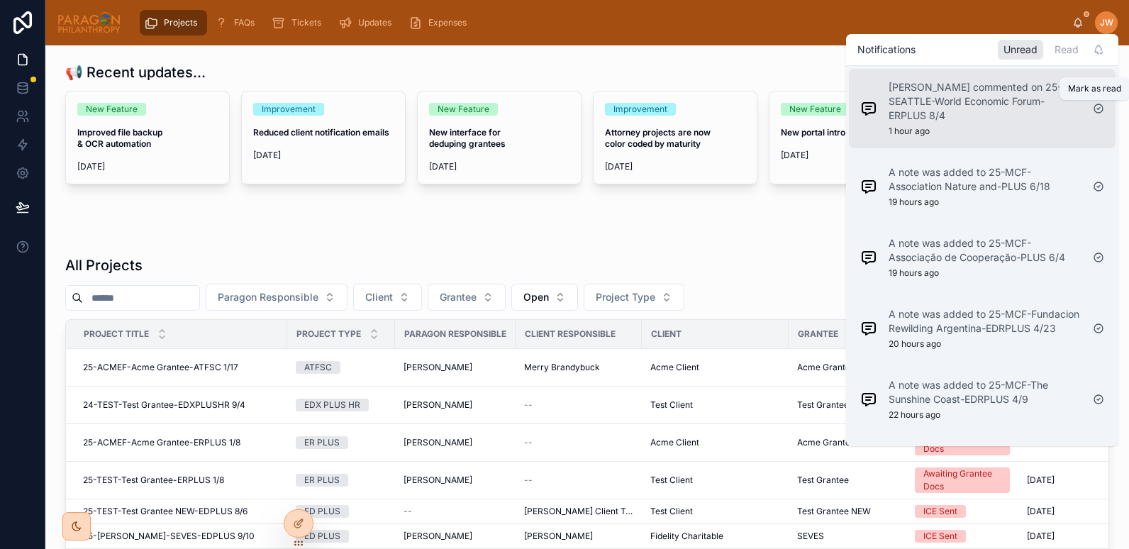
click at [1100, 108] on icon at bounding box center [1099, 109] width 3 height 2
